Goal: Browse casually

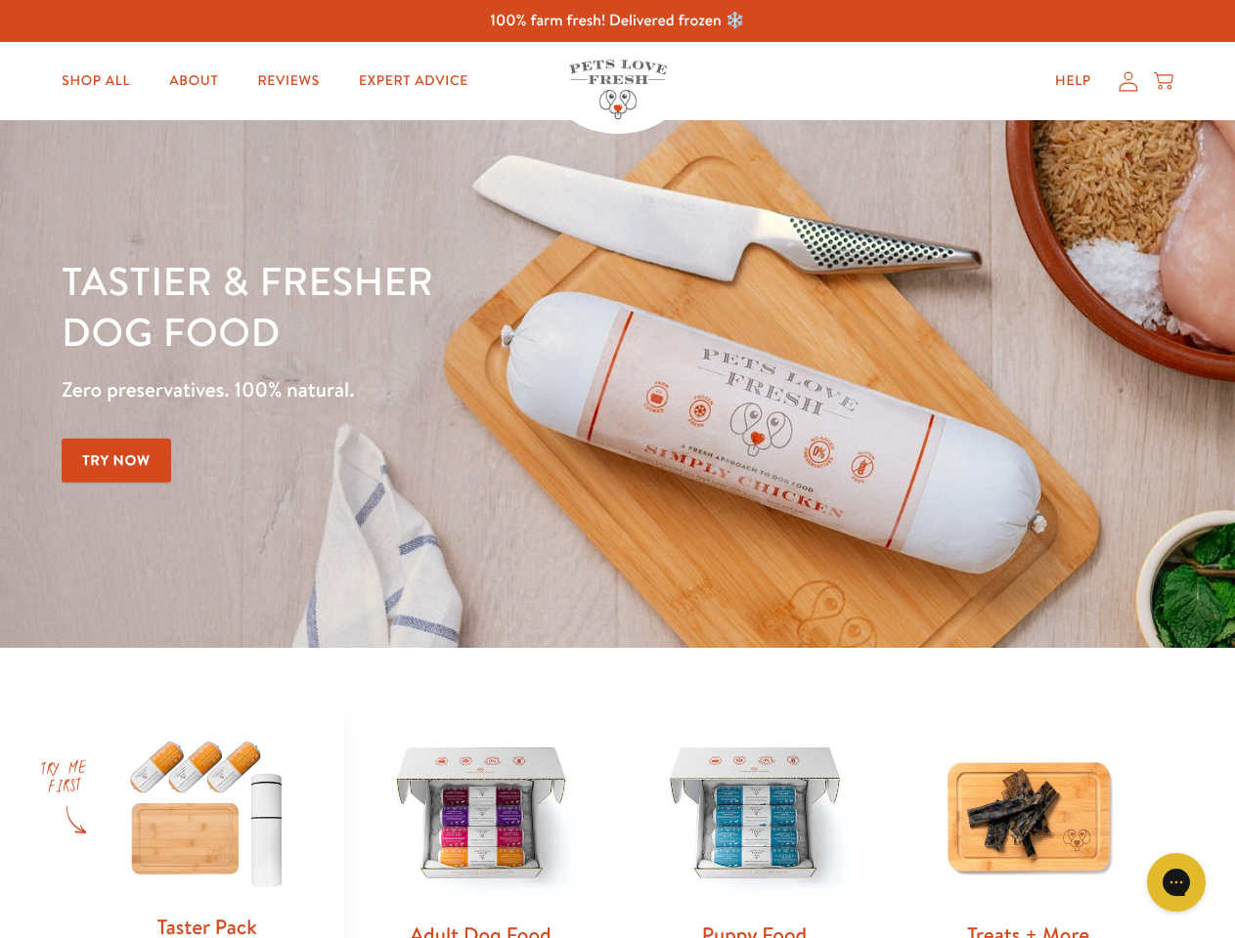
click at [617, 469] on div "Tastier & fresher dog food Zero preservatives. 100% natural. Try Now" at bounding box center [432, 384] width 741 height 258
click at [1176, 883] on icon "Gorgias live chat" at bounding box center [1175, 882] width 19 height 19
